Goal: Information Seeking & Learning: Learn about a topic

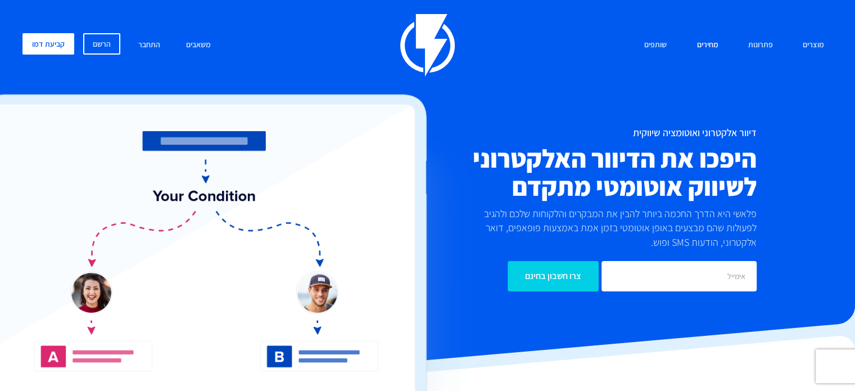
click at [708, 43] on link "מחירים" at bounding box center [707, 45] width 38 height 24
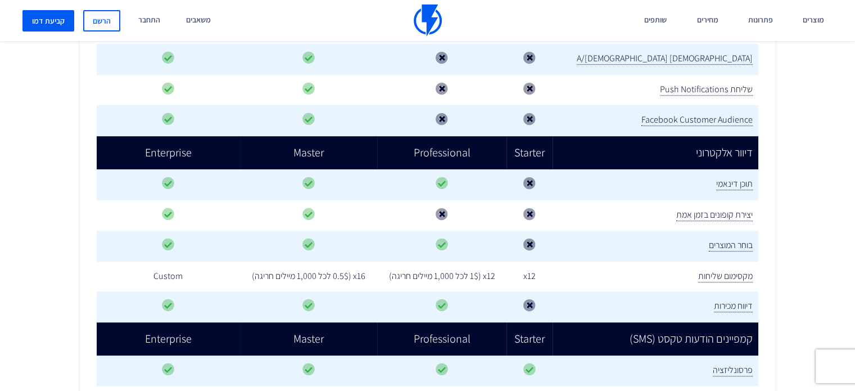
scroll to position [900, 0]
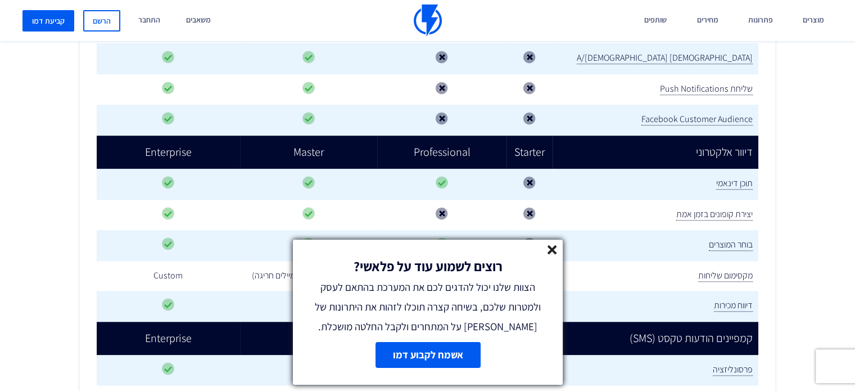
click at [555, 251] on icon at bounding box center [553, 250] width 10 height 10
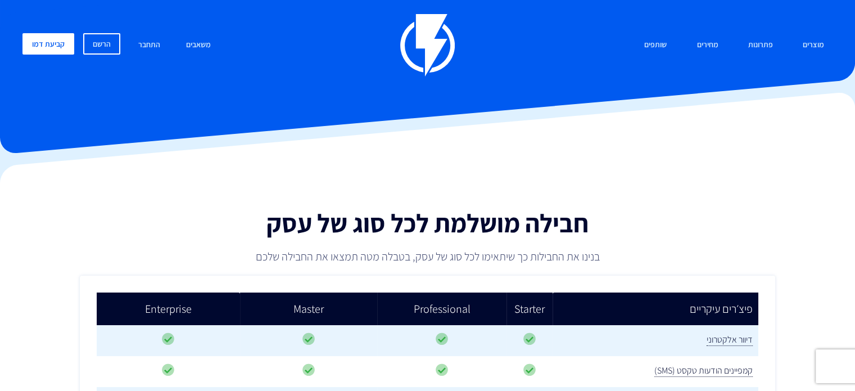
scroll to position [0, 0]
click at [710, 46] on link "מחירים" at bounding box center [707, 45] width 38 height 24
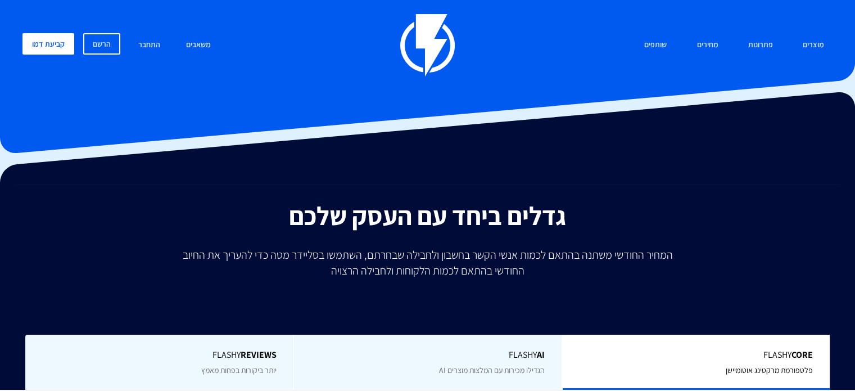
type input "500"
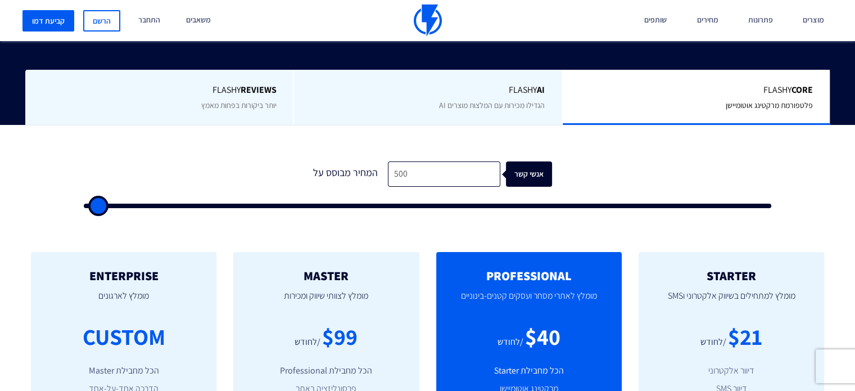
scroll to position [281, 0]
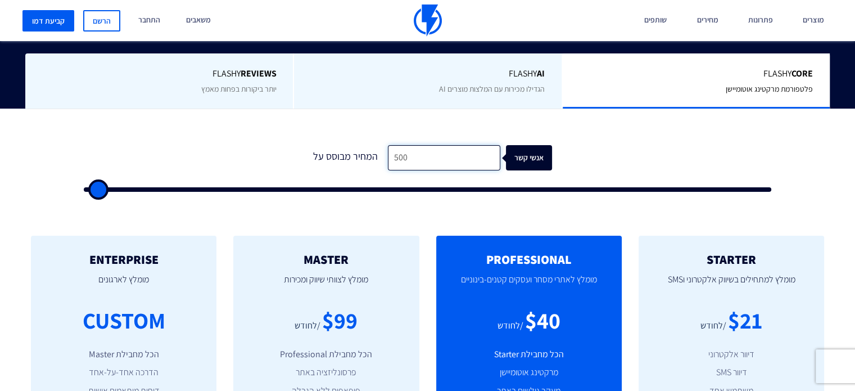
click at [395, 153] on input "500" at bounding box center [444, 157] width 112 height 25
click at [396, 155] on input "500" at bounding box center [444, 157] width 112 height 25
type input "1"
type input "500"
type input "10"
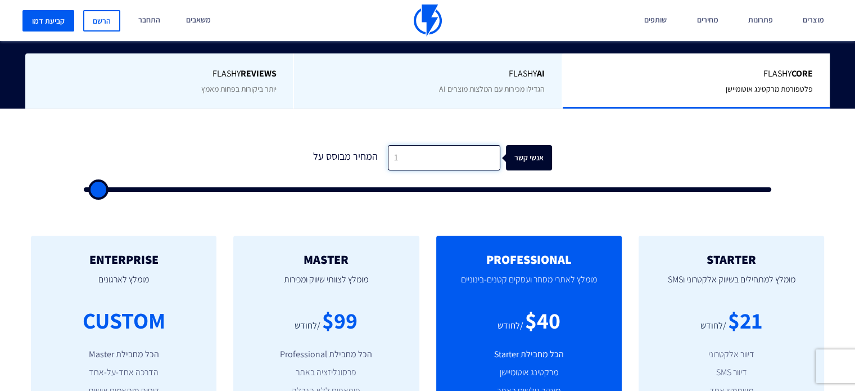
type input "500"
type input "100"
type input "500"
type input "1,000"
type input "1000"
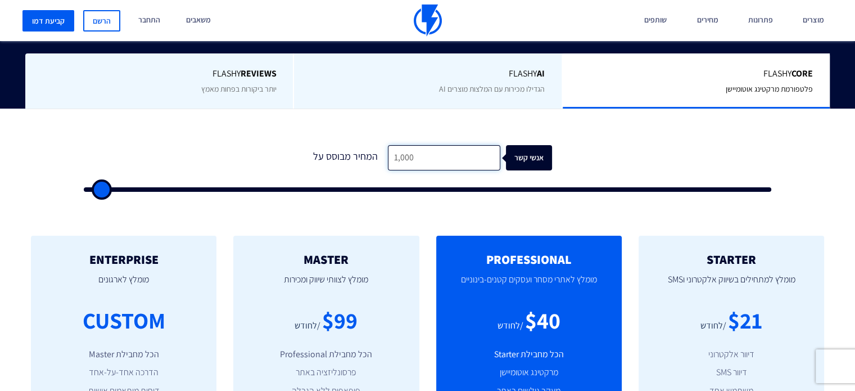
type input "1,000"
click at [532, 158] on div "אנשי קשר" at bounding box center [536, 157] width 46 height 25
